Goal: Task Accomplishment & Management: Complete application form

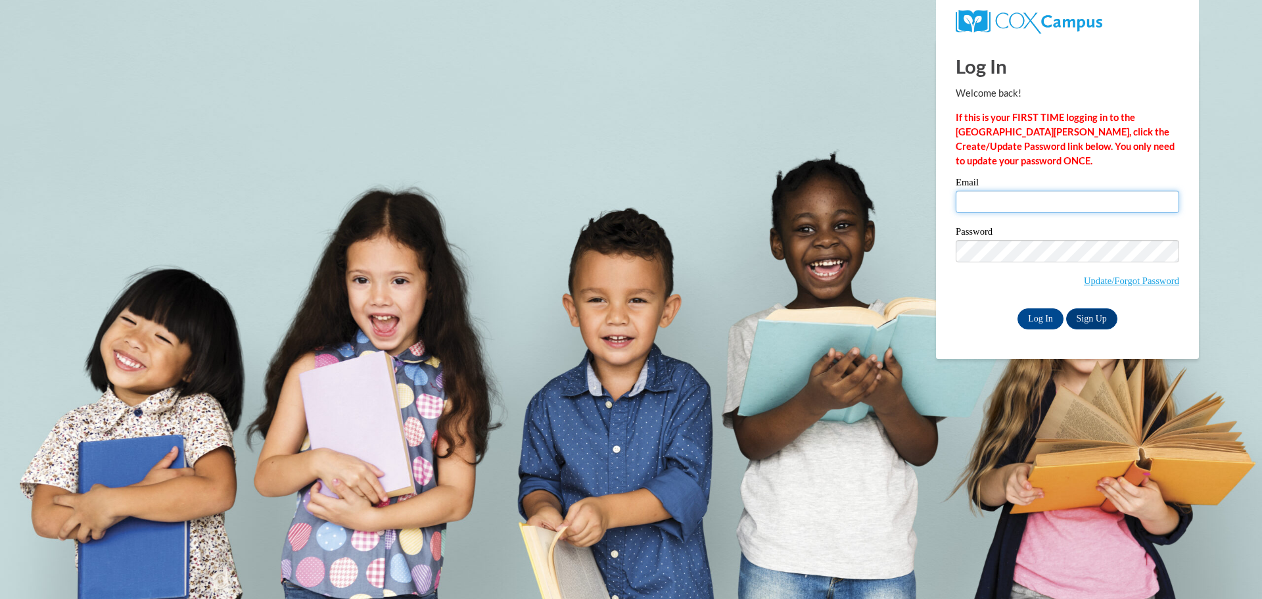
drag, startPoint x: 1029, startPoint y: 198, endPoint x: 1029, endPoint y: 214, distance: 15.8
click at [1029, 198] on input "Email" at bounding box center [1067, 202] width 223 height 22
type input "solanabransom@gmail.com"
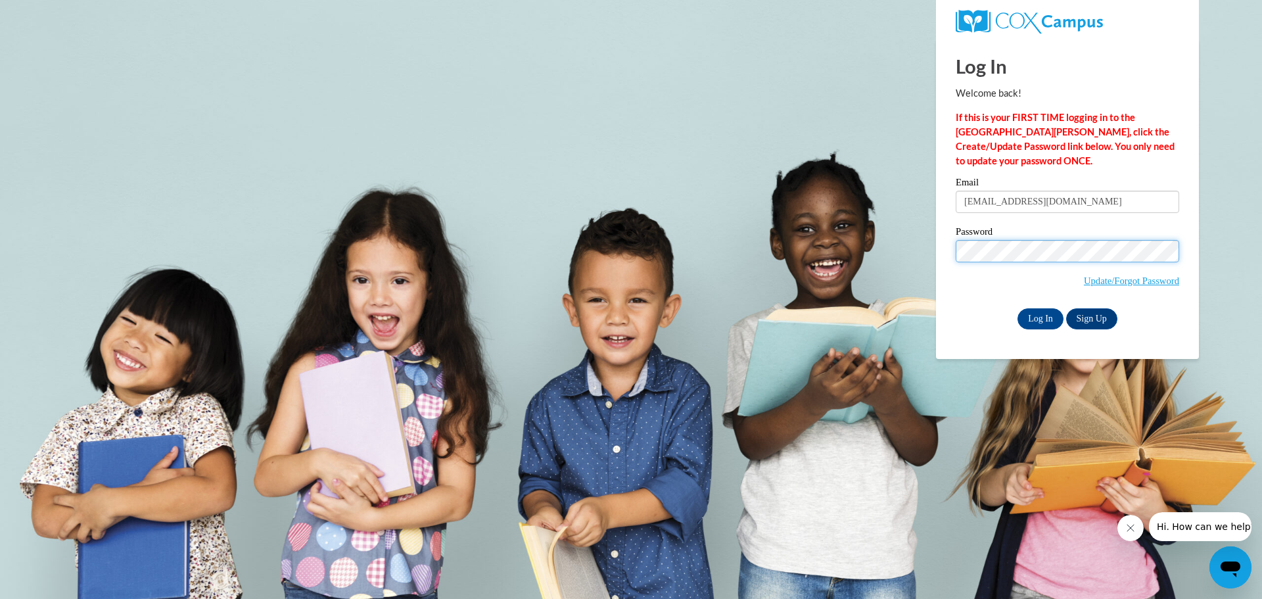
click at [1017, 308] on input "Log In" at bounding box center [1040, 318] width 46 height 21
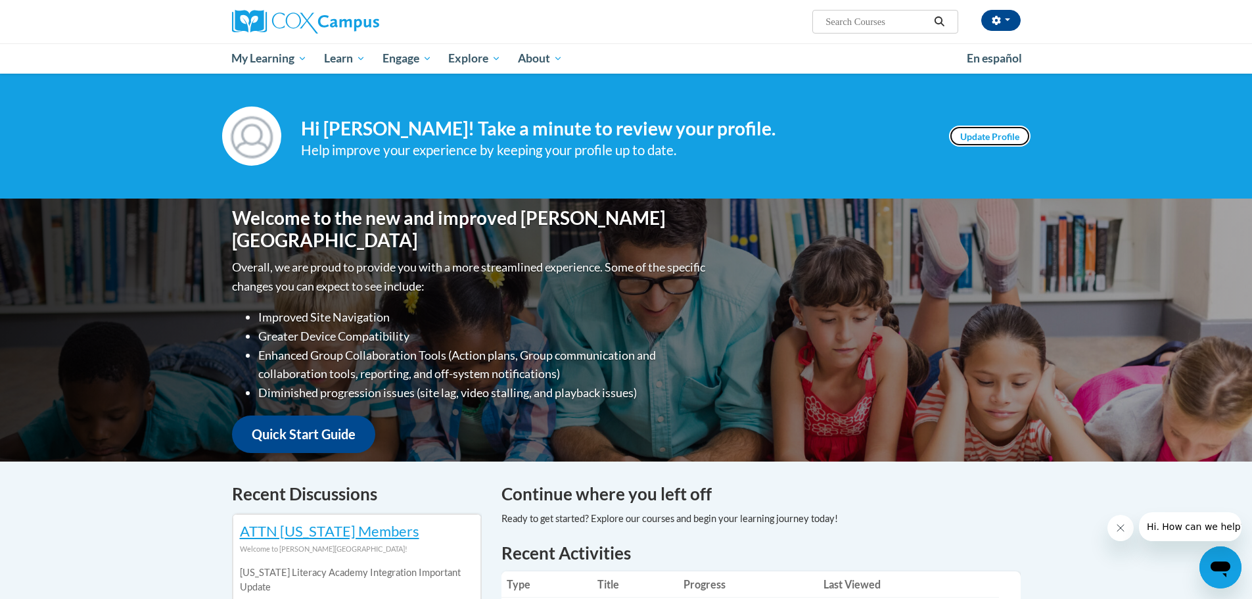
click at [987, 133] on link "Update Profile" at bounding box center [990, 136] width 82 height 21
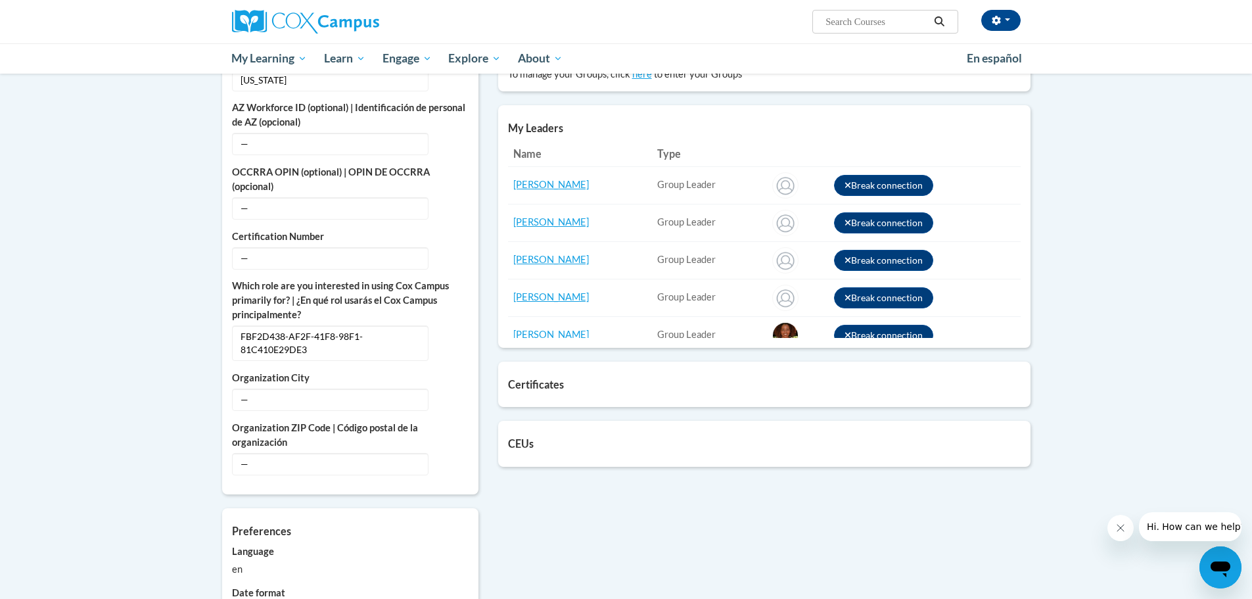
scroll to position [66, 0]
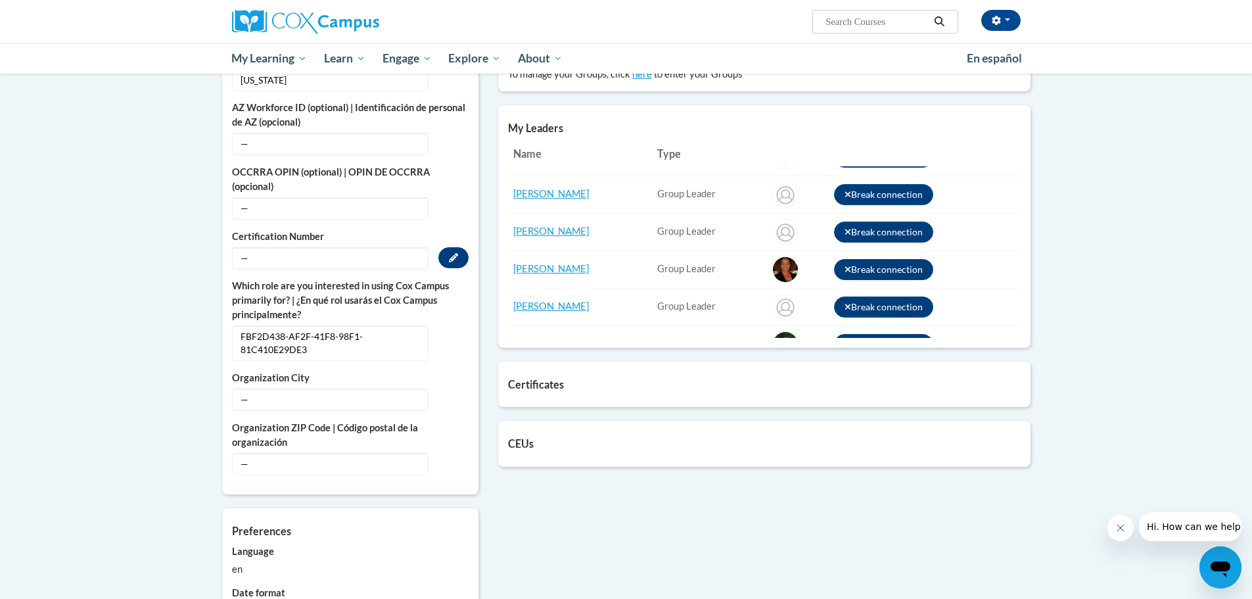
click at [289, 247] on span "—" at bounding box center [330, 258] width 197 height 22
click at [456, 253] on icon "Custom profile fields" at bounding box center [453, 257] width 9 height 9
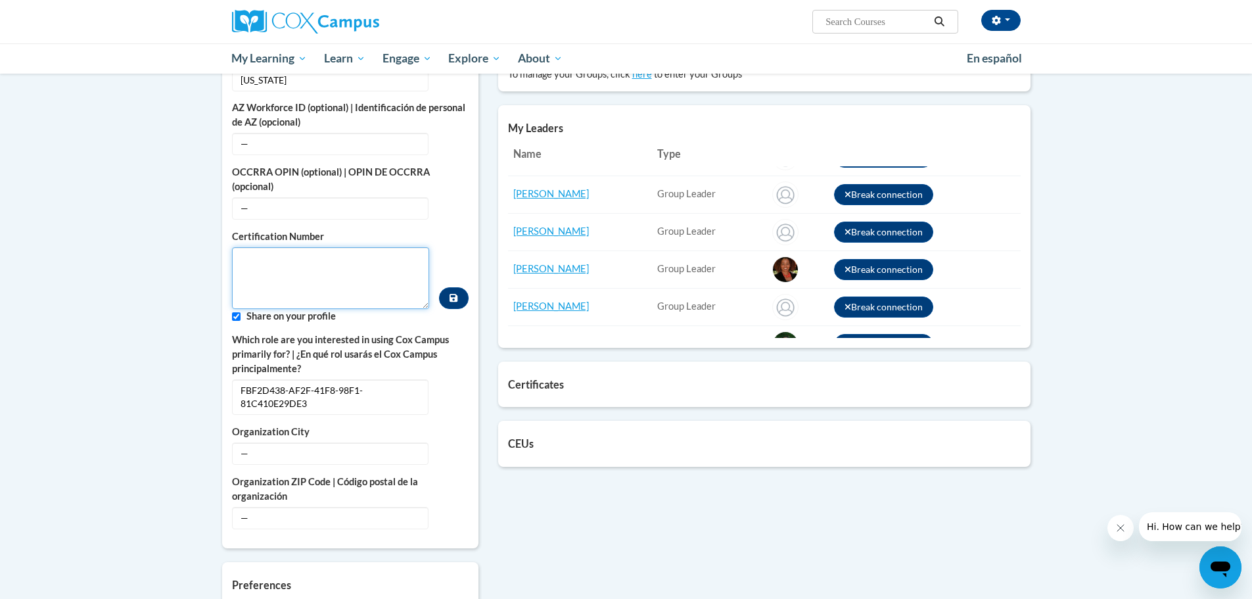
click at [375, 253] on textarea "Custom profile fields" at bounding box center [331, 278] width 198 height 62
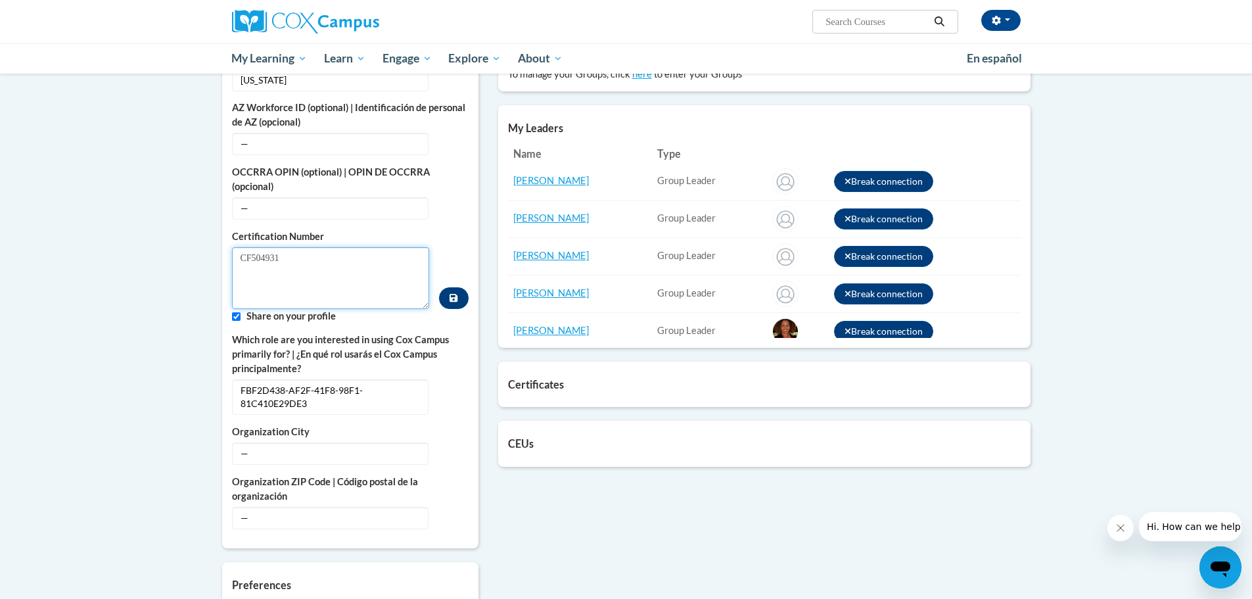
scroll to position [0, 0]
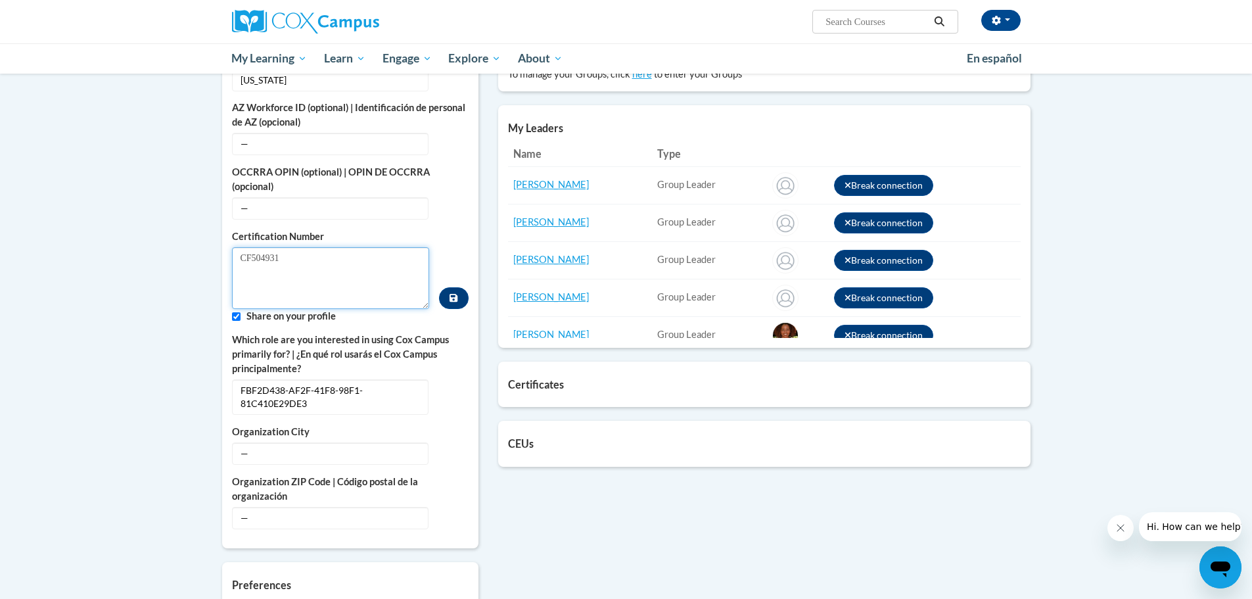
type textarea "CF504931"
click at [184, 285] on body "Solana Overbey (America/Los_Angeles UTC-07:00) My Profile Inbox My Transcripts …" at bounding box center [626, 316] width 1252 height 1552
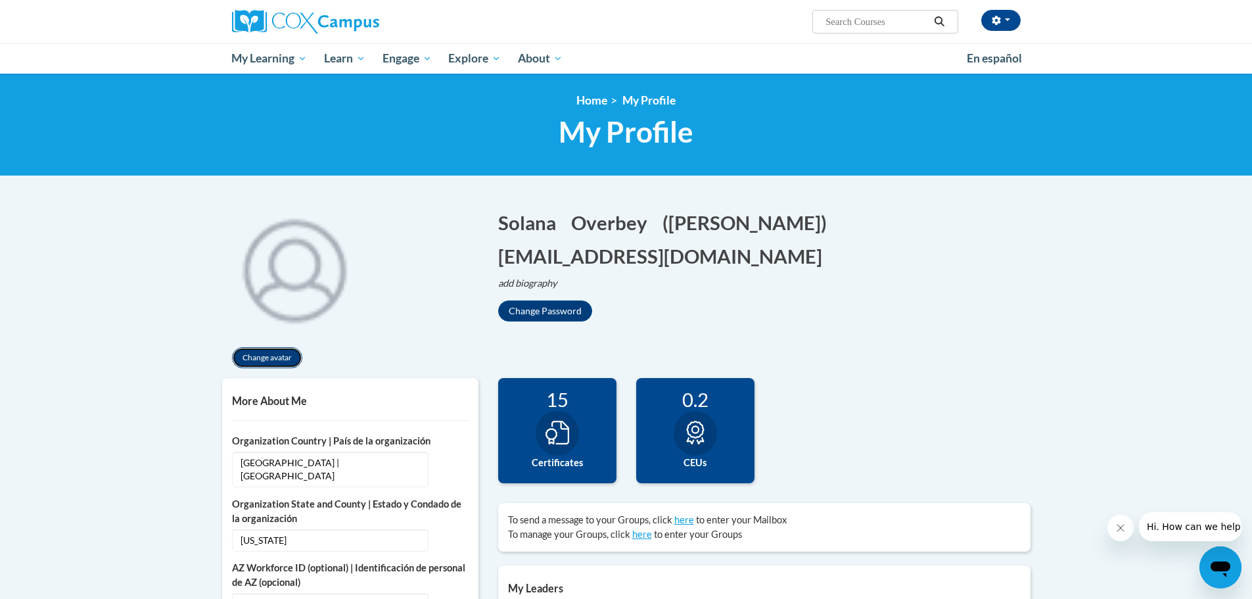
click at [283, 354] on button "Change avatar" at bounding box center [267, 357] width 70 height 21
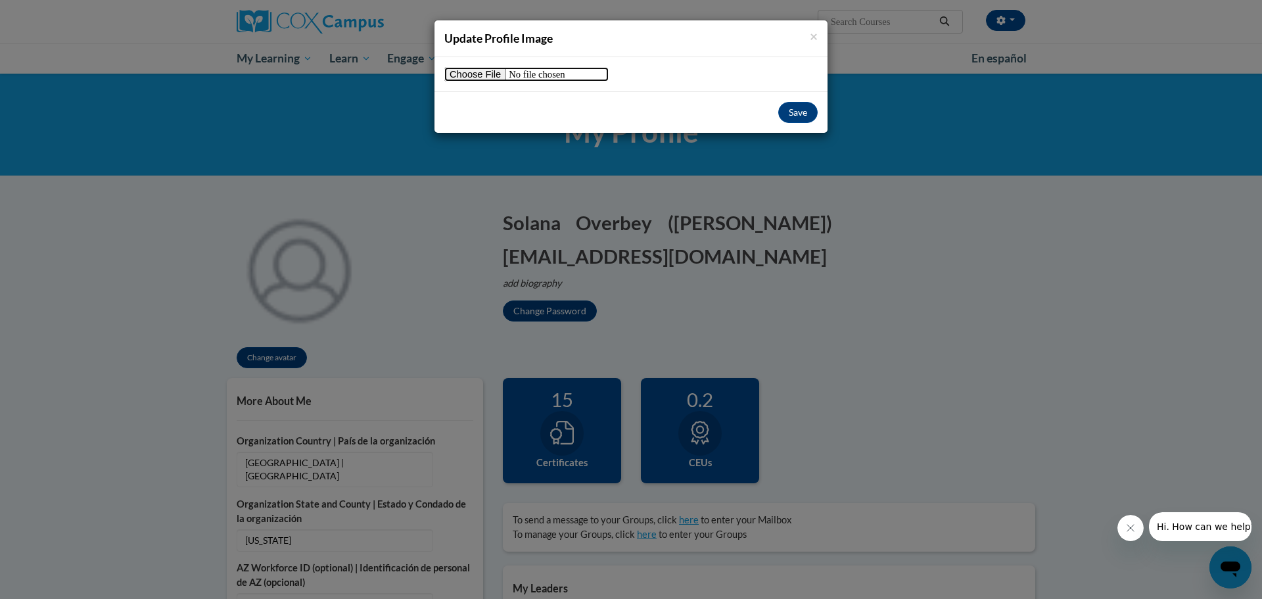
click at [478, 74] on input "file" at bounding box center [526, 74] width 164 height 14
click at [817, 28] on span "×" at bounding box center [814, 36] width 8 height 16
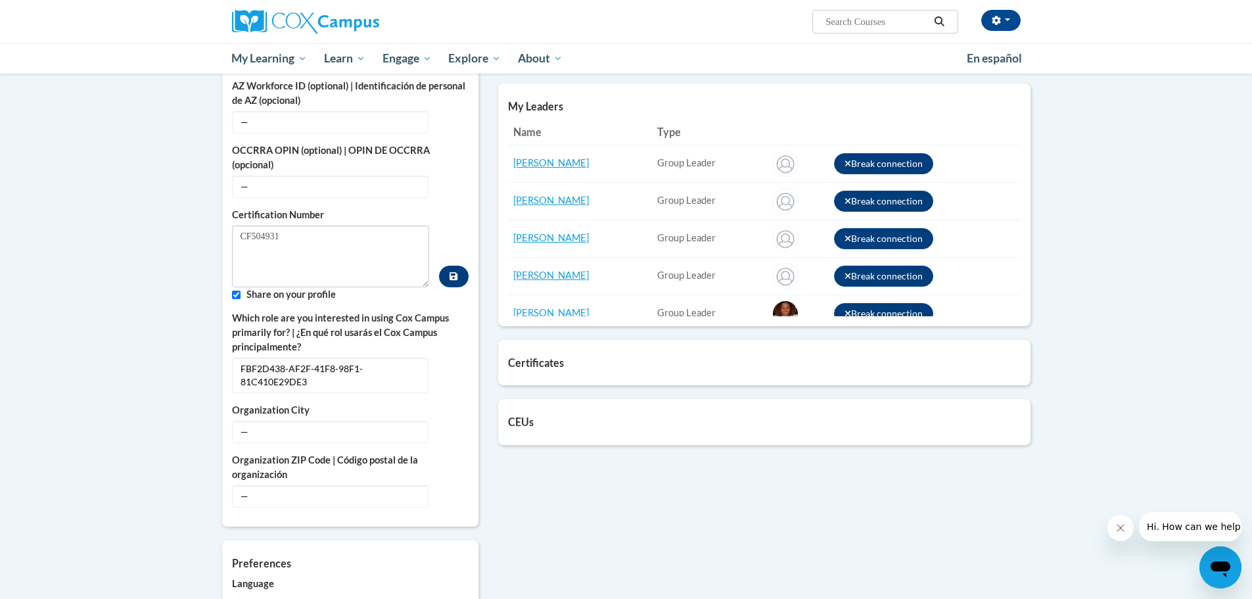
scroll to position [526, 0]
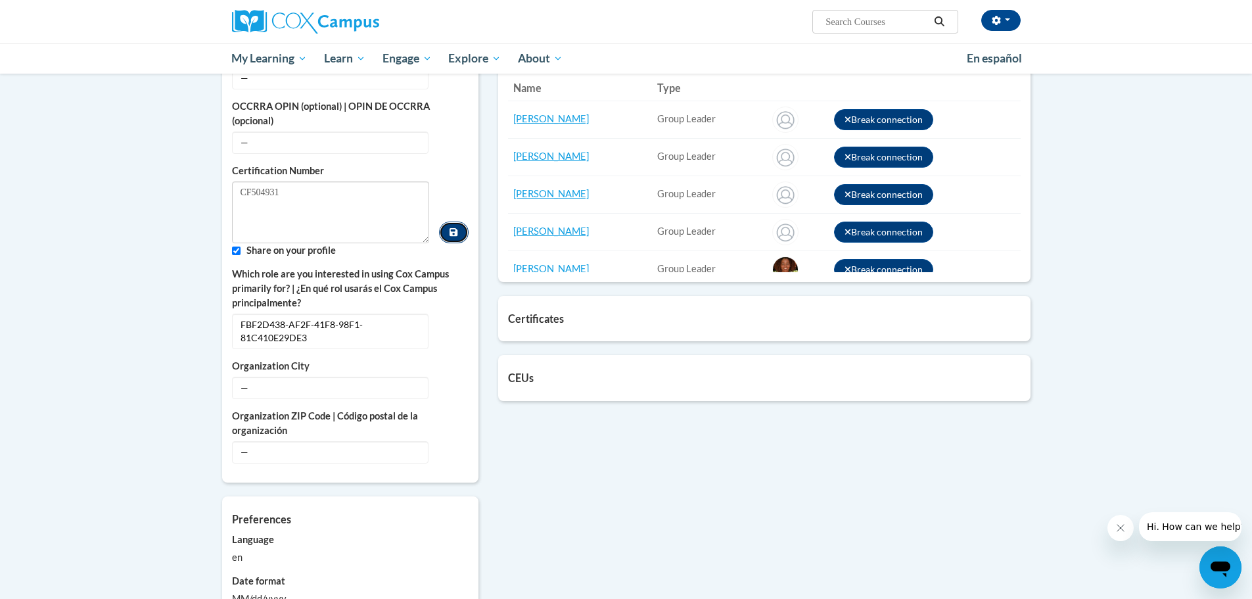
click at [455, 227] on icon "Custom profile fields" at bounding box center [454, 231] width 8 height 9
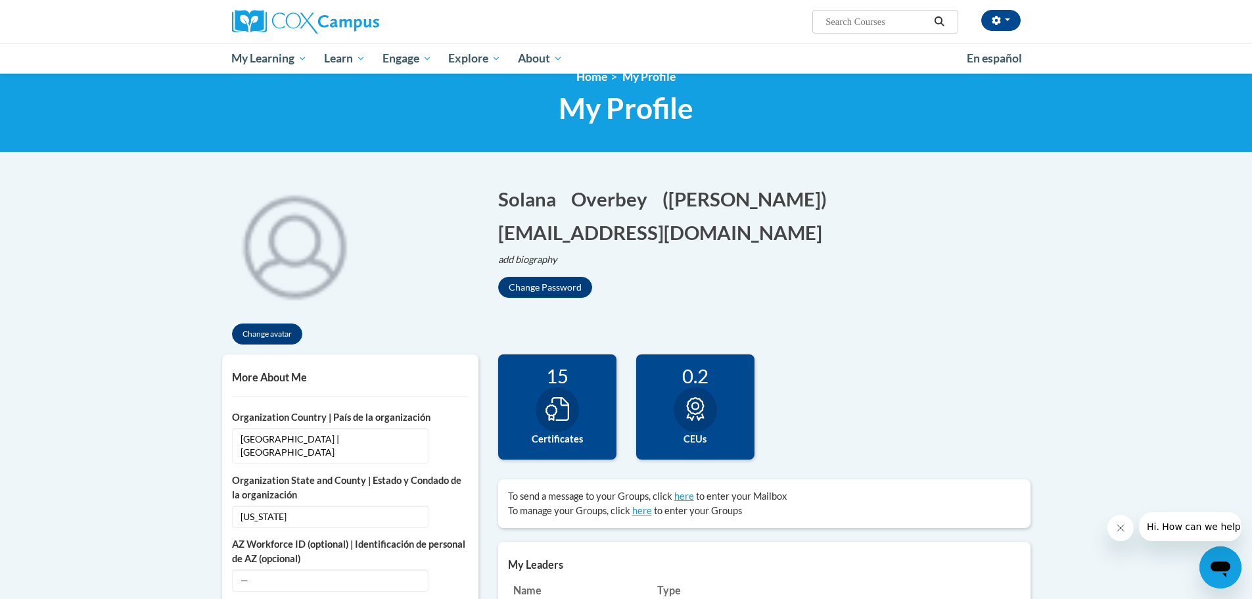
scroll to position [0, 0]
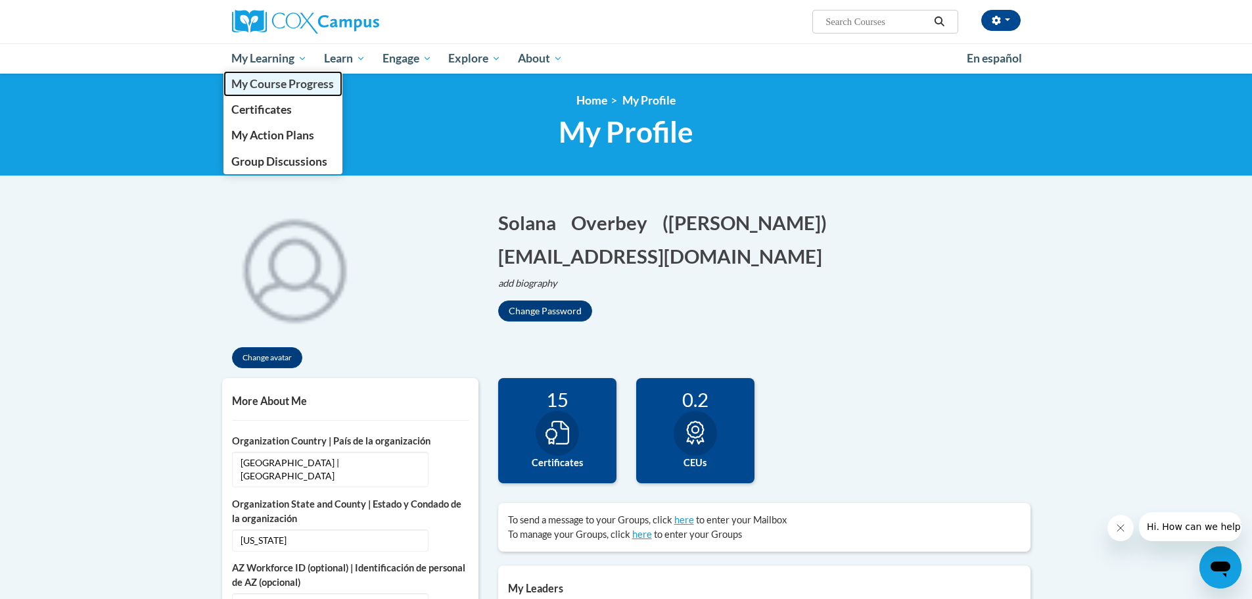
click at [274, 87] on span "My Course Progress" at bounding box center [282, 84] width 103 height 14
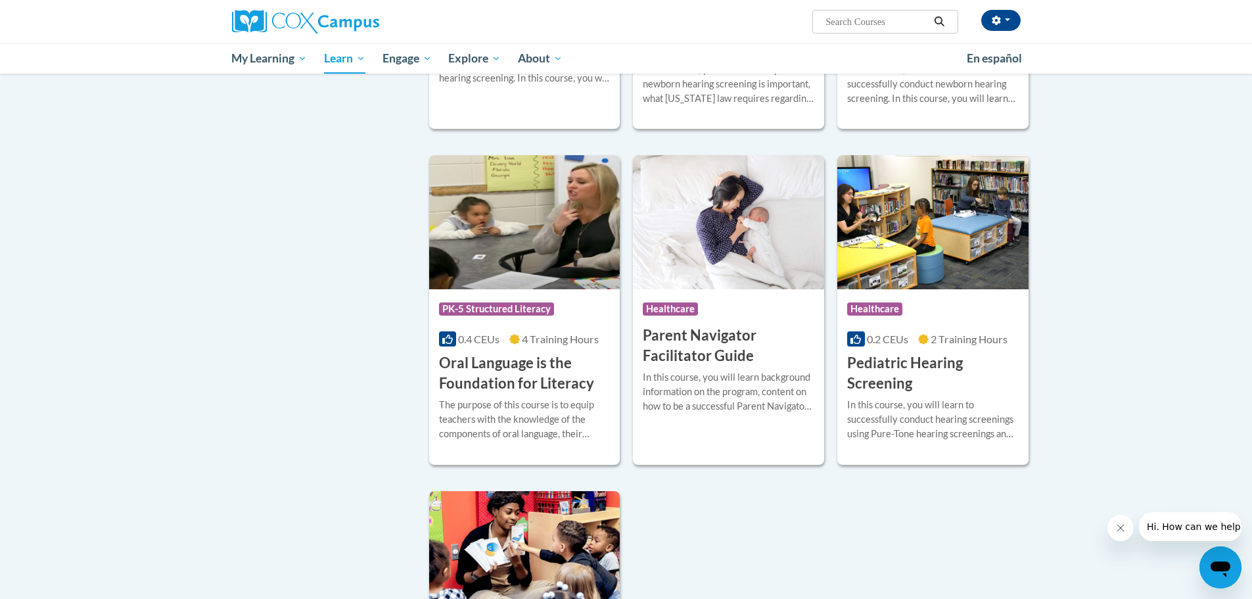
scroll to position [2563, 0]
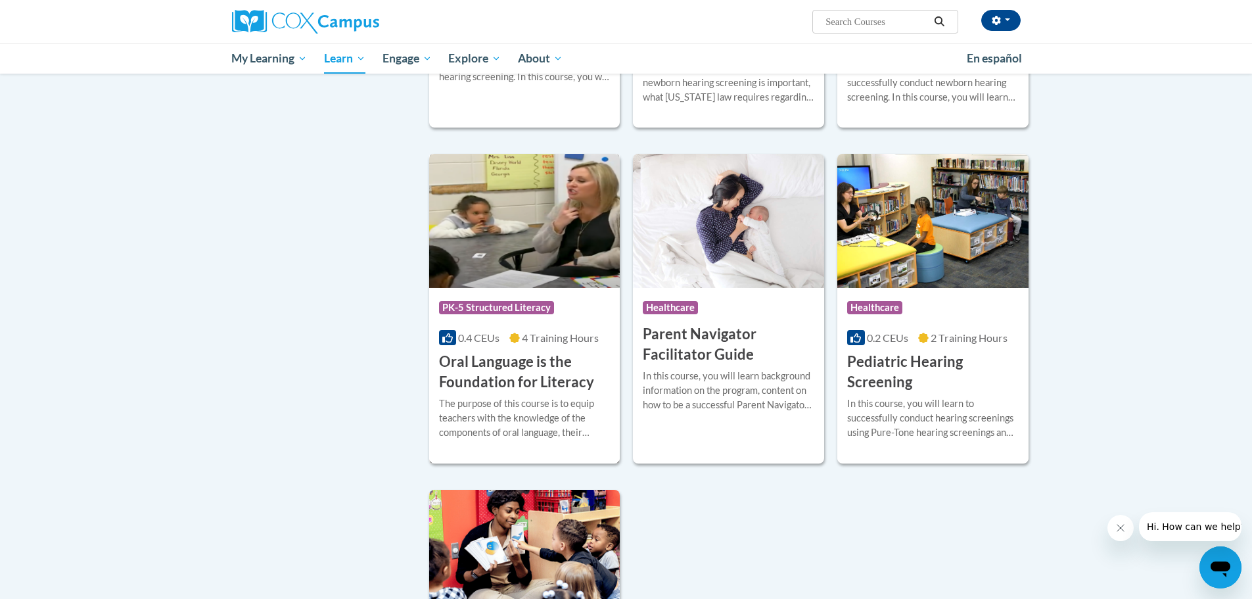
click at [525, 269] on img at bounding box center [524, 221] width 191 height 134
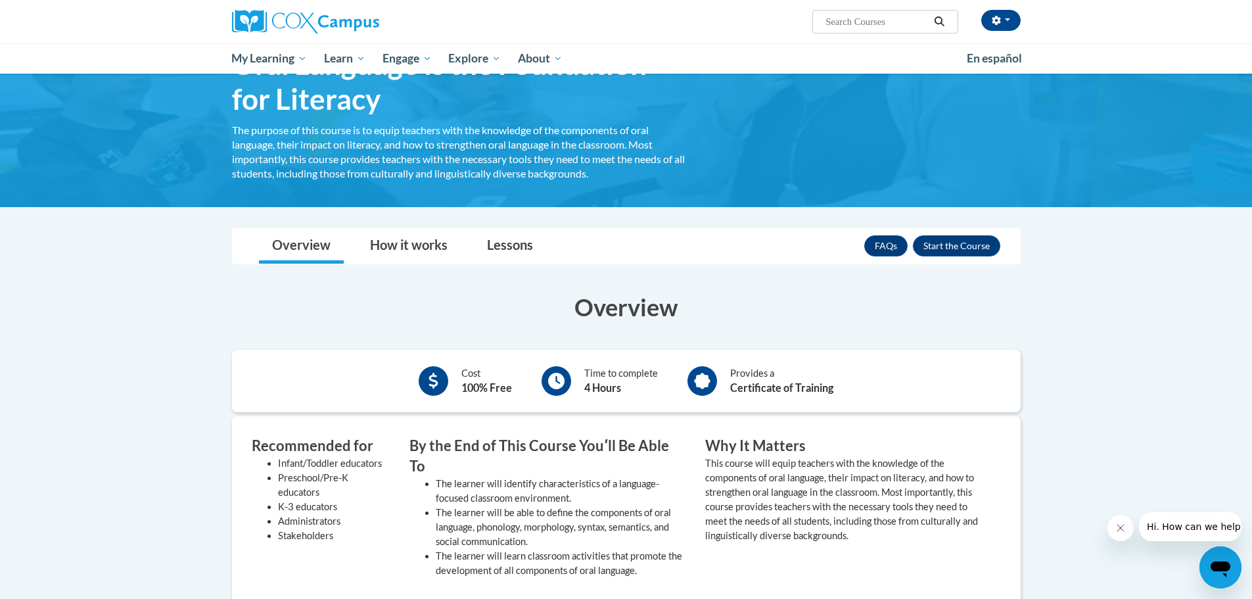
scroll to position [66, 0]
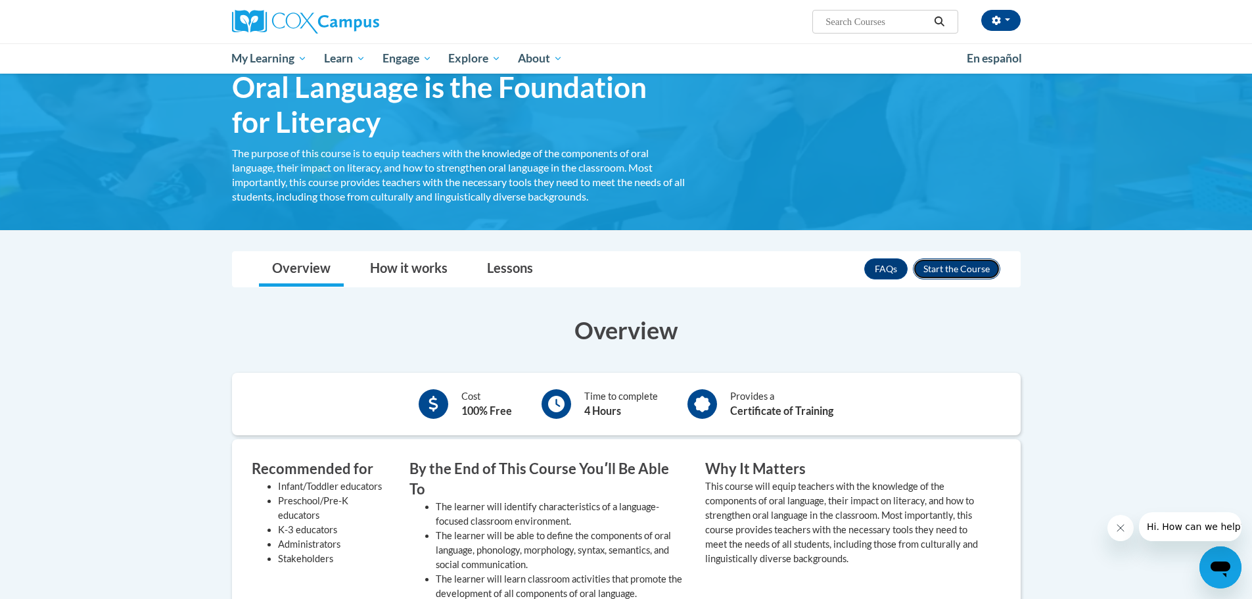
click at [958, 268] on button "Enroll" at bounding box center [956, 268] width 87 height 21
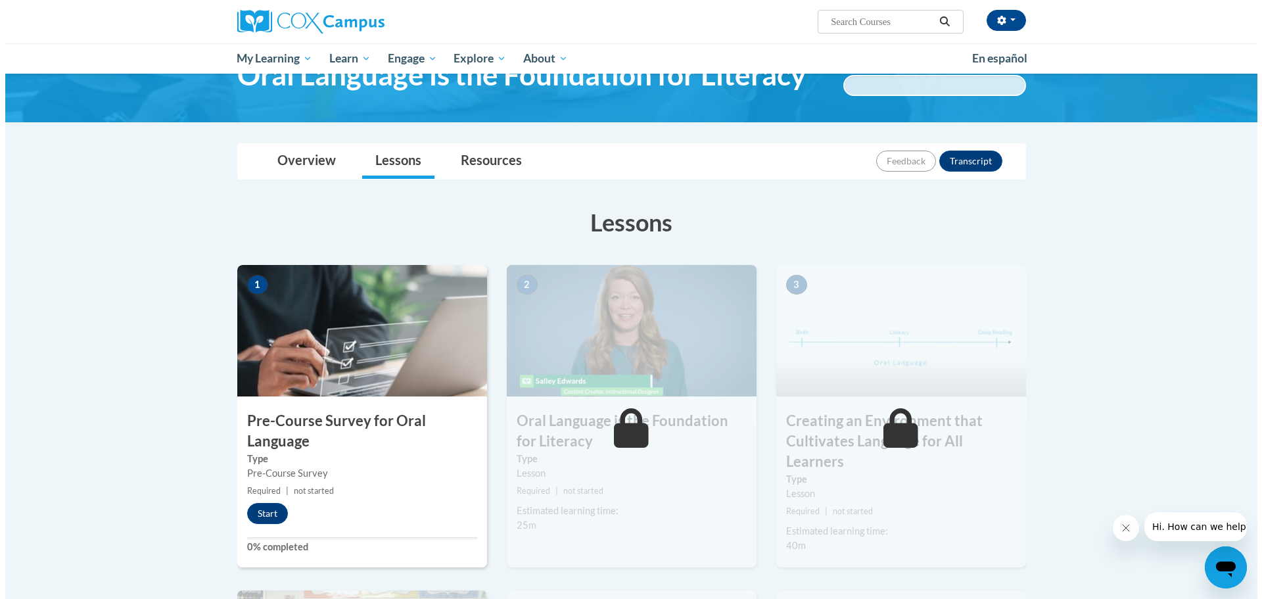
scroll to position [66, 0]
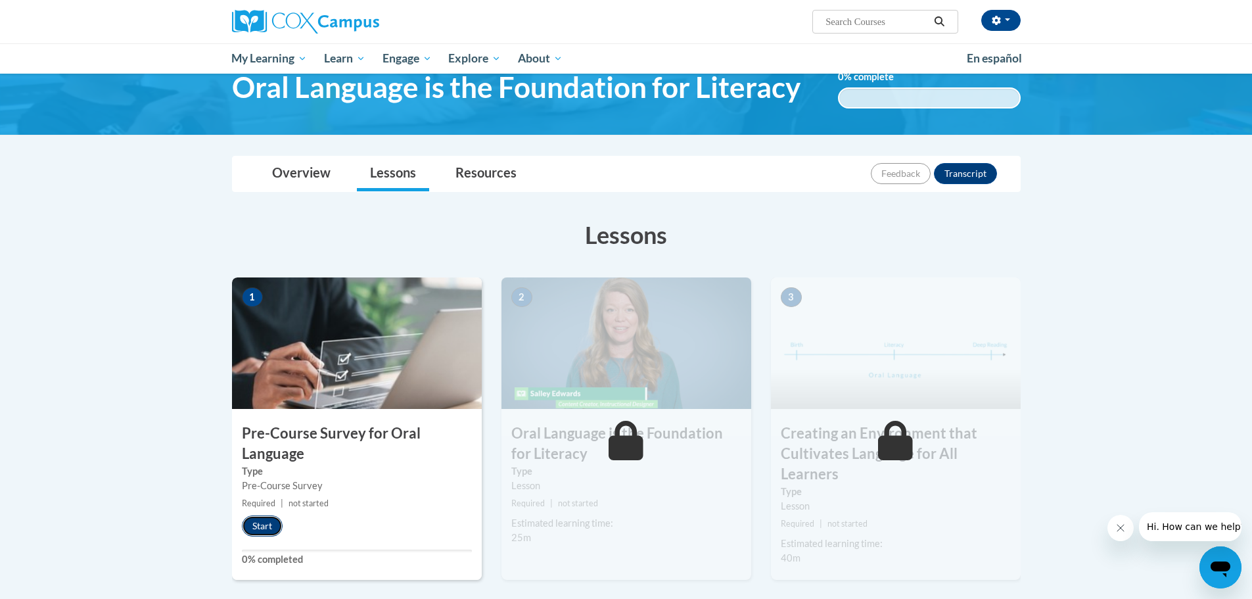
click at [267, 529] on button "Start" at bounding box center [262, 525] width 41 height 21
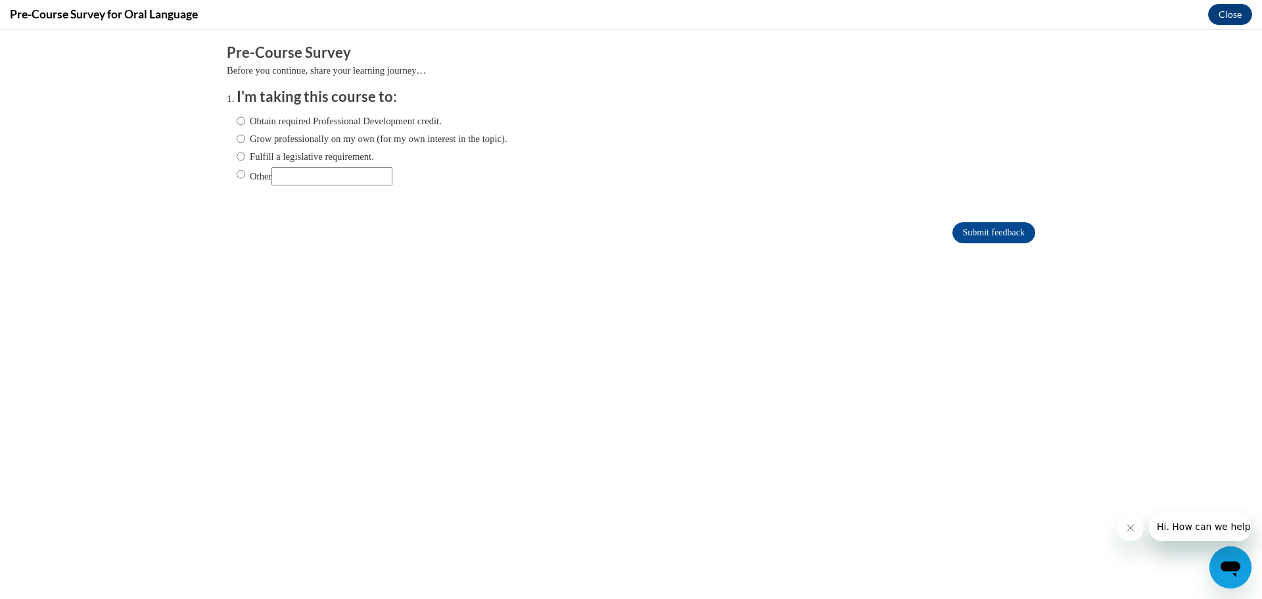
scroll to position [0, 0]
click at [237, 120] on input "Obtain required Professional Development credit." at bounding box center [241, 121] width 9 height 14
radio input "true"
click at [961, 234] on input "Submit feedback" at bounding box center [993, 232] width 83 height 21
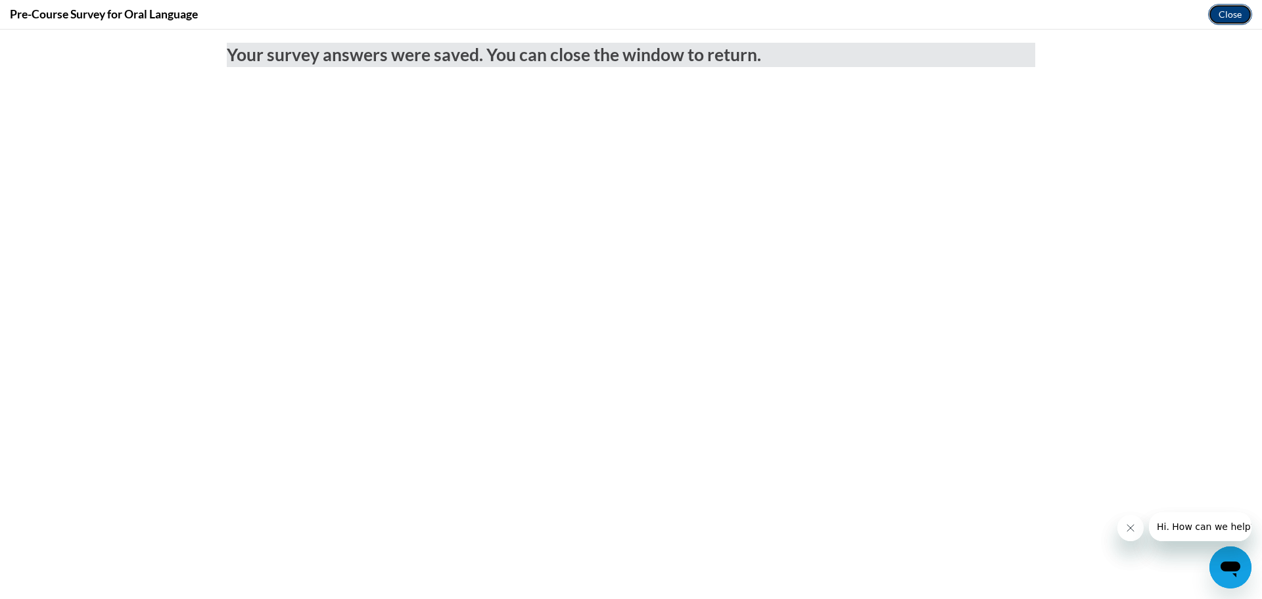
click at [1236, 14] on button "Close" at bounding box center [1230, 14] width 44 height 21
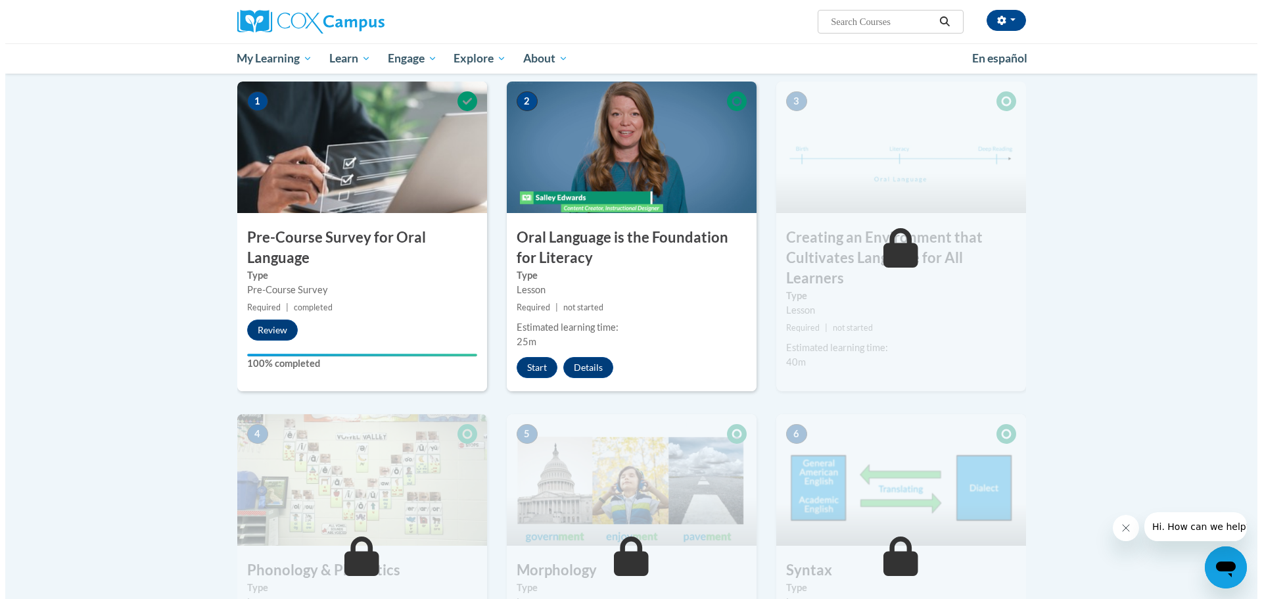
scroll to position [263, 0]
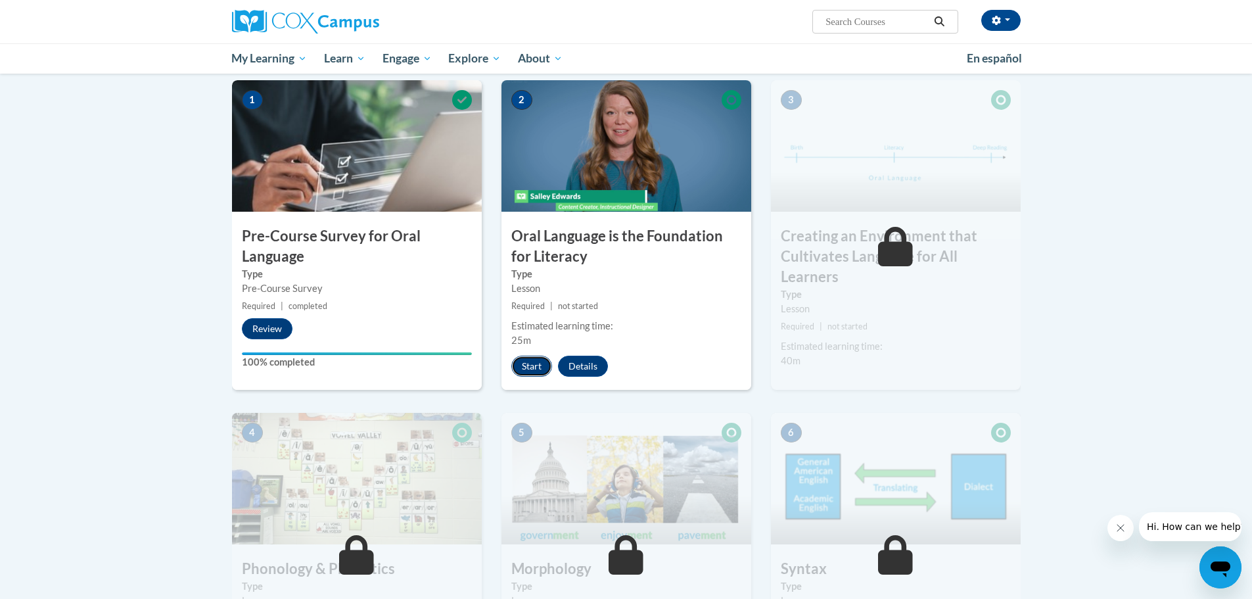
click at [528, 363] on button "Start" at bounding box center [531, 366] width 41 height 21
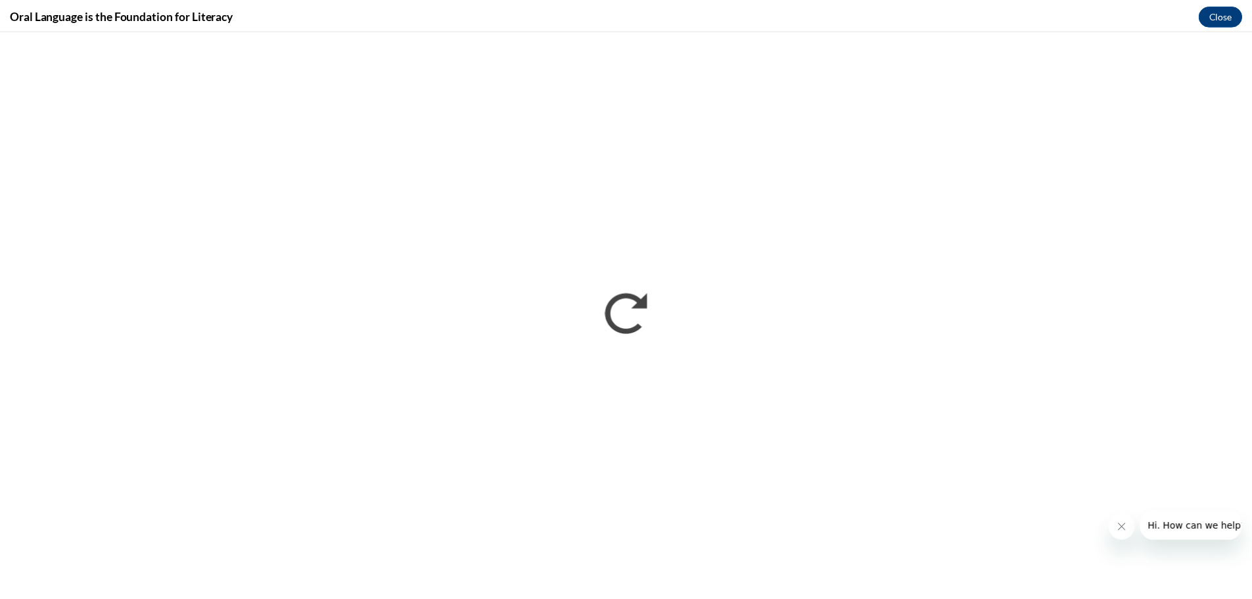
scroll to position [0, 0]
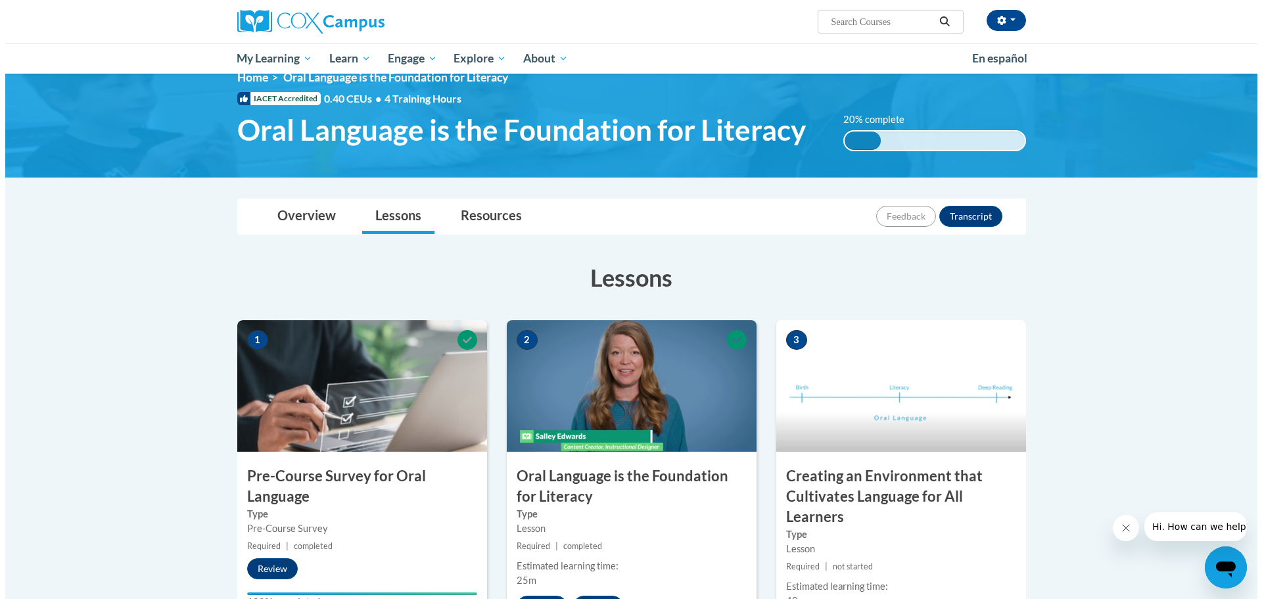
scroll to position [197, 0]
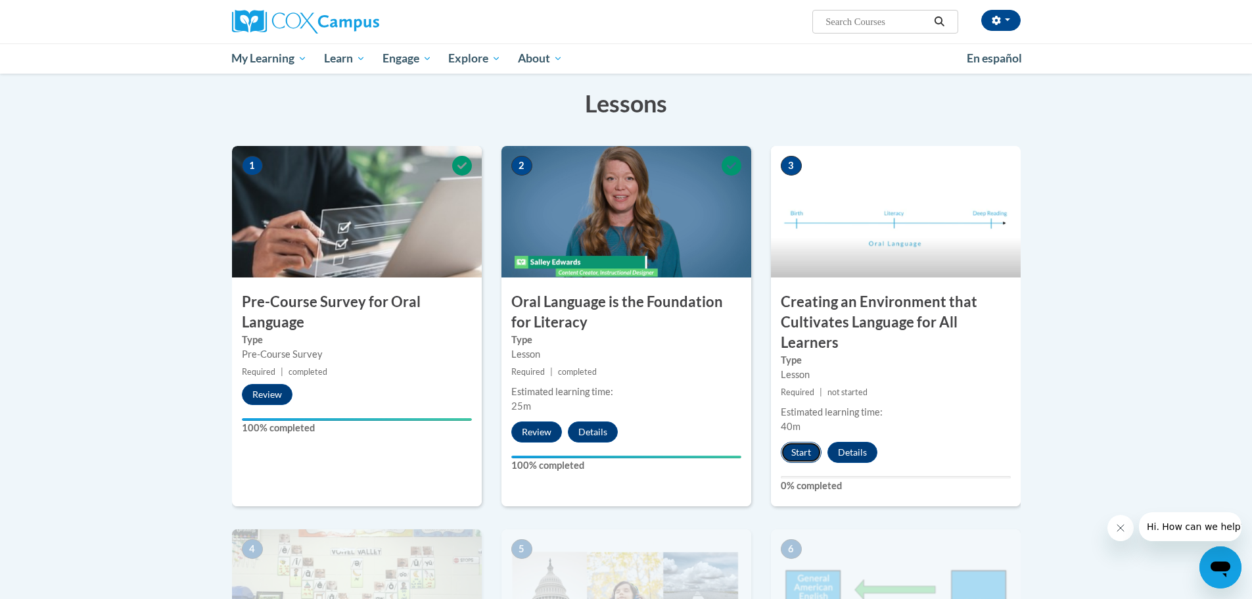
click at [788, 452] on button "Start" at bounding box center [801, 452] width 41 height 21
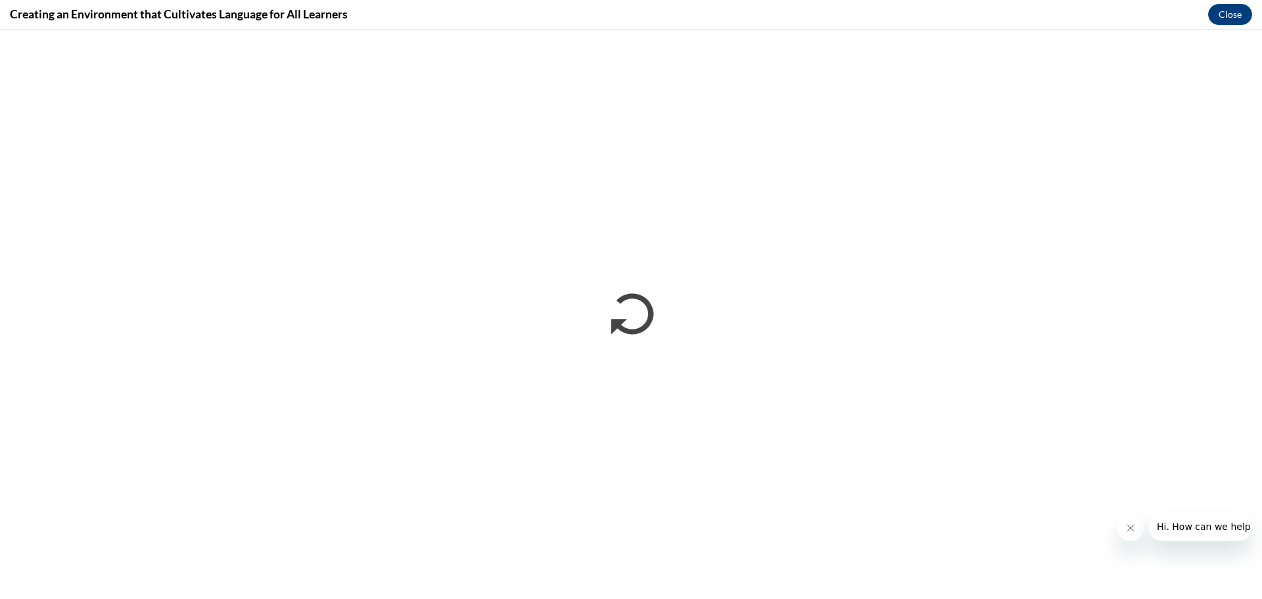
scroll to position [0, 0]
